Goal: Find specific page/section: Find specific page/section

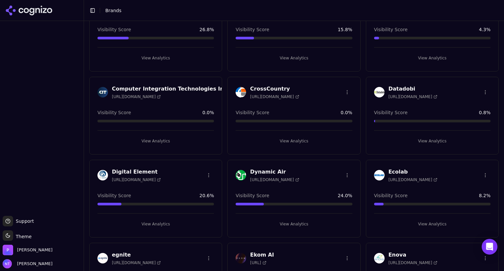
scroll to position [315, 0]
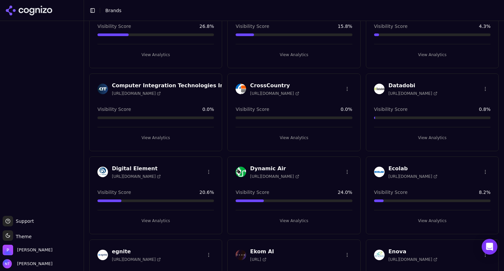
click at [265, 166] on h3 "Dynamic Air" at bounding box center [274, 169] width 49 height 8
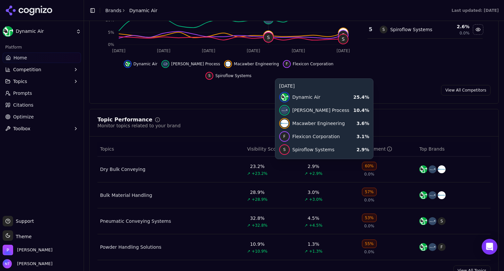
scroll to position [225, 0]
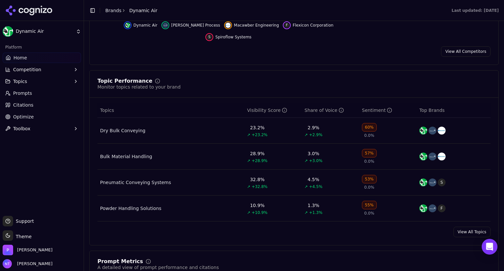
click at [160, 179] on div "Pneumatic Conveying Systems" at bounding box center [135, 182] width 71 height 7
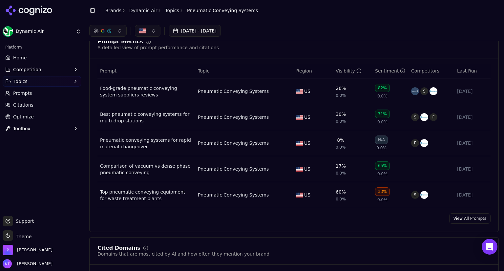
scroll to position [162, 0]
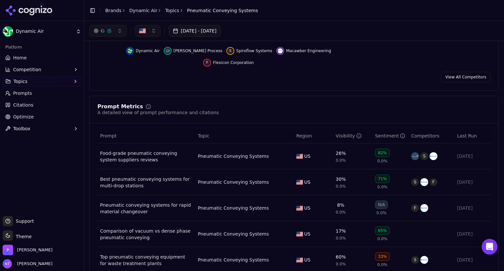
click at [24, 90] on span "Prompts" at bounding box center [22, 93] width 19 height 7
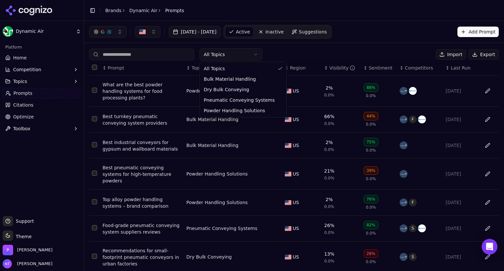
click at [230, 52] on html "Dynamic Air Platform Home Competition Topics Prompts Citations Optimize Toolbox…" at bounding box center [252, 135] width 504 height 271
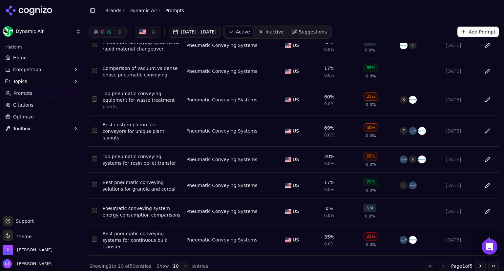
scroll to position [95, 0]
click at [215, 157] on div "Pneumatic Conveying Systems" at bounding box center [222, 160] width 71 height 7
